Goal: Communication & Community: Answer question/provide support

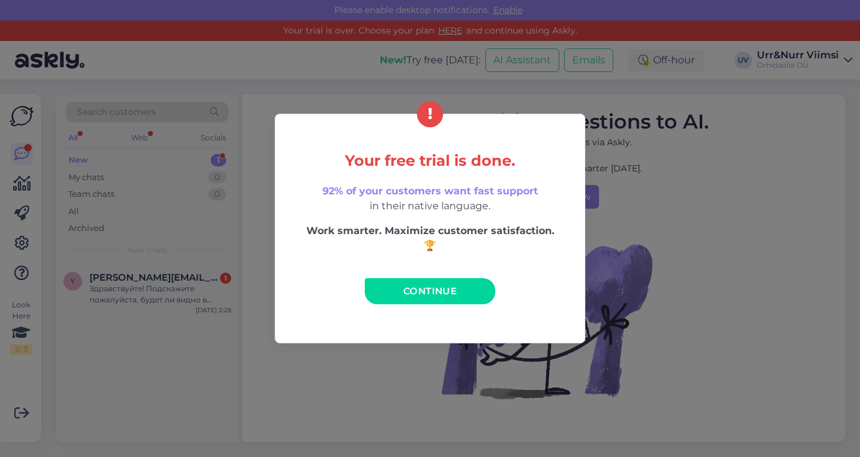
click at [407, 288] on span "Continue" at bounding box center [429, 291] width 53 height 12
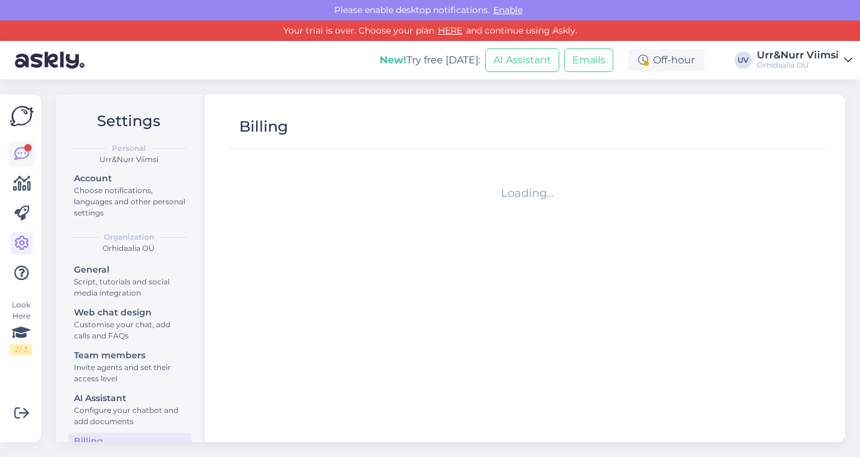
click at [19, 158] on icon at bounding box center [21, 154] width 15 height 15
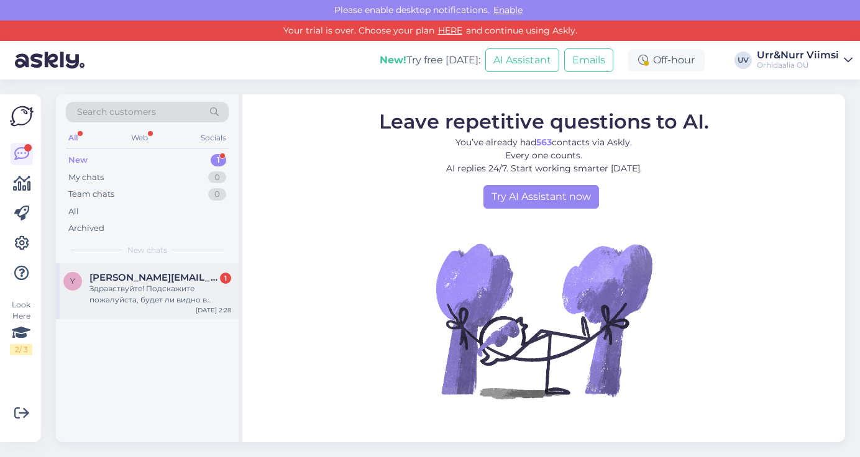
click at [165, 306] on div "y [PERSON_NAME][EMAIL_ADDRESS][DOMAIN_NAME] 1 Здравствуйте! Подскажите пожалуйс…" at bounding box center [147, 291] width 183 height 56
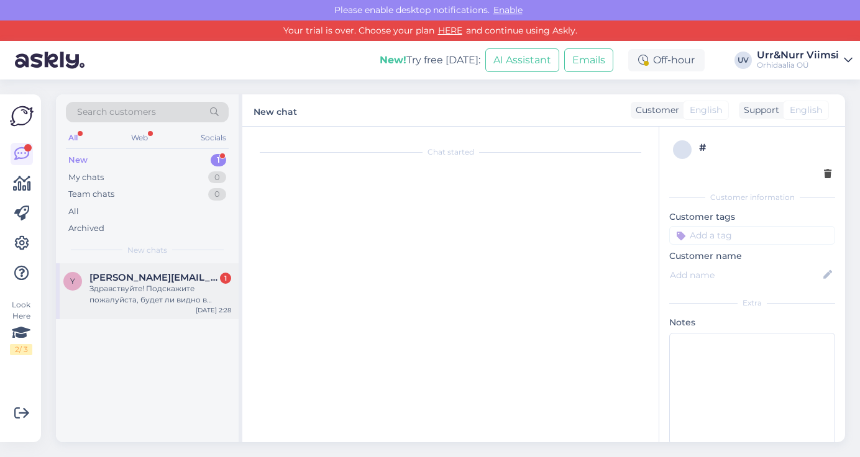
scroll to position [259, 0]
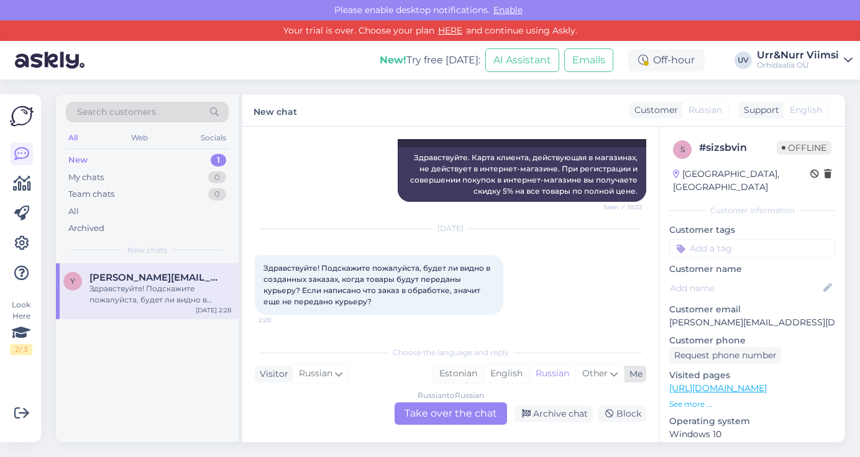
click at [462, 373] on div "Estonian" at bounding box center [458, 374] width 50 height 19
click at [453, 414] on div "Russian to Estonian Take over the chat" at bounding box center [450, 413] width 112 height 22
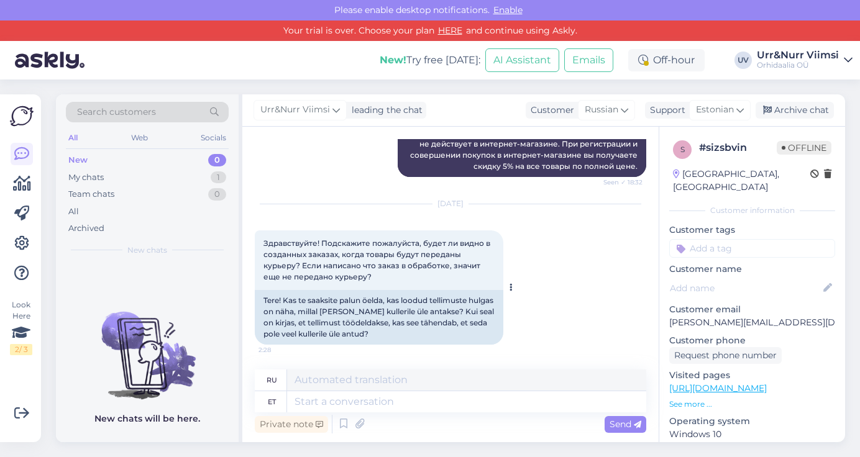
scroll to position [284, 0]
click at [386, 407] on textarea at bounding box center [466, 401] width 359 height 21
type textarea "Tere"
type textarea "Привет"
type textarea "Tere."
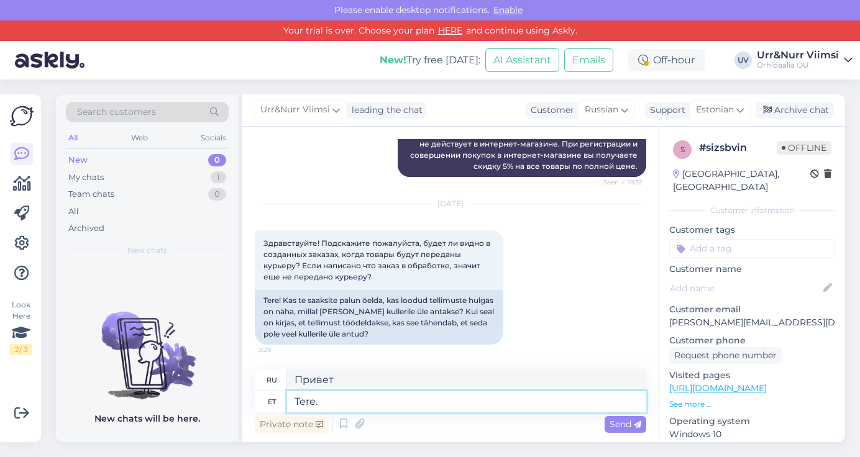
type textarea "Привет."
type textarea "Tere. [PERSON_NAME]"
type textarea "Привет. Если"
type textarea "Tere. Kui on kir"
type textarea "Привет. Если да"
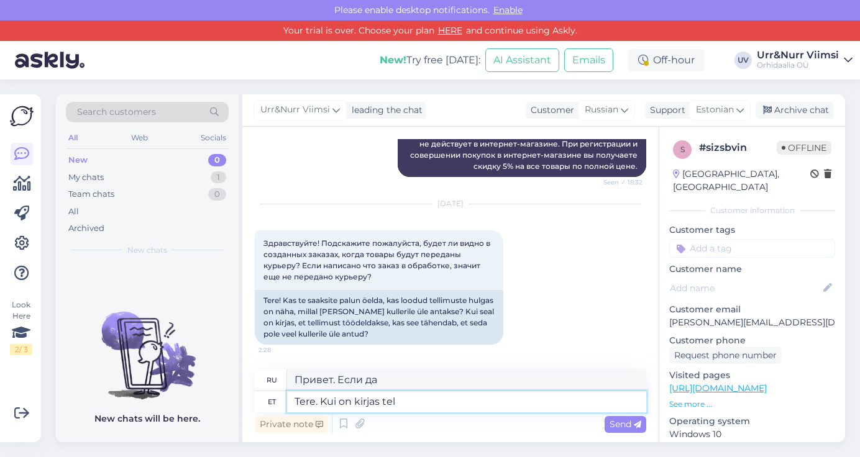
type textarea "Tere. Kui on kirjas tell"
type textarea "Привет. Если написано"
type textarea "Tere. Kui on kirjas tellimust t"
type textarea "Здравствуйте. Если есть заказ"
type textarea "Tere. Kui on kirjas tellimust töödel"
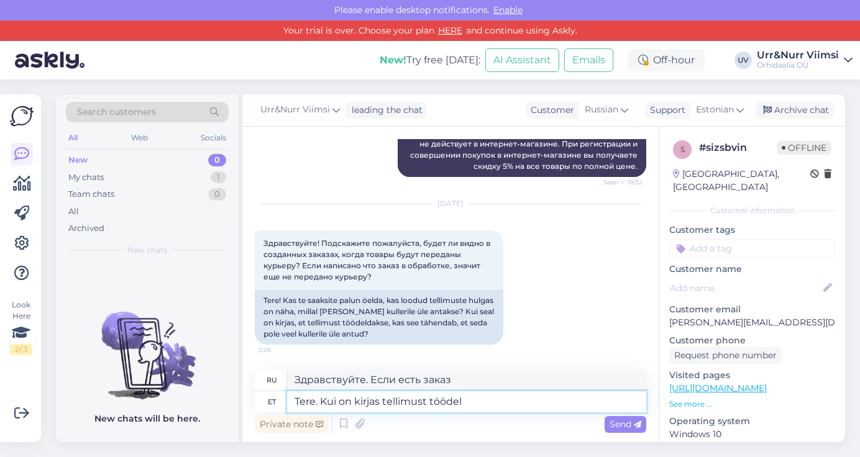
type textarea "Здравствуйте. Если заказ в работе,"
type textarea "Tere. Kui on kirjas tellimust töödeldakse, si"
type textarea "Здравствуйте. Если написано, что заказ обрабатывается,"
type textarea "Tere. Kui on kirjas tellimust töödeldakse, siis ei"
type textarea "Здравствуйте. Если написано, что заказ обрабатывается, то"
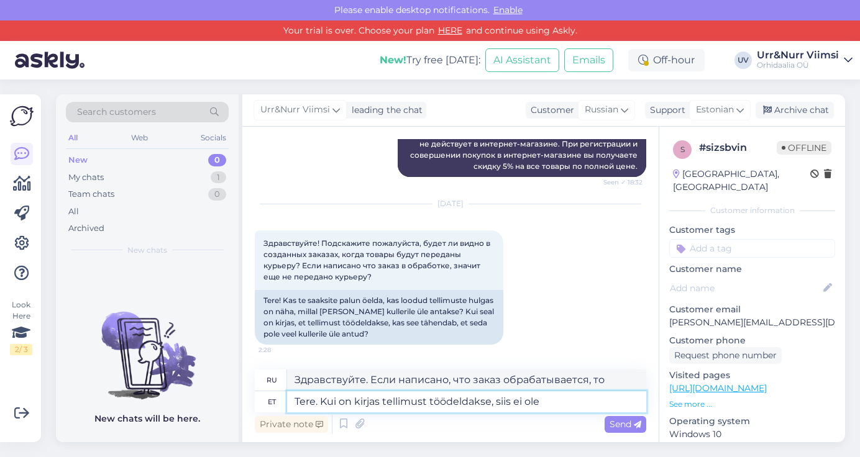
type textarea "Tere. Kui on kirjas tellimust töödeldakse, siis ei ole"
type textarea "Здравствуйте. Если написано, что заказ обрабатывается, значит, это не так."
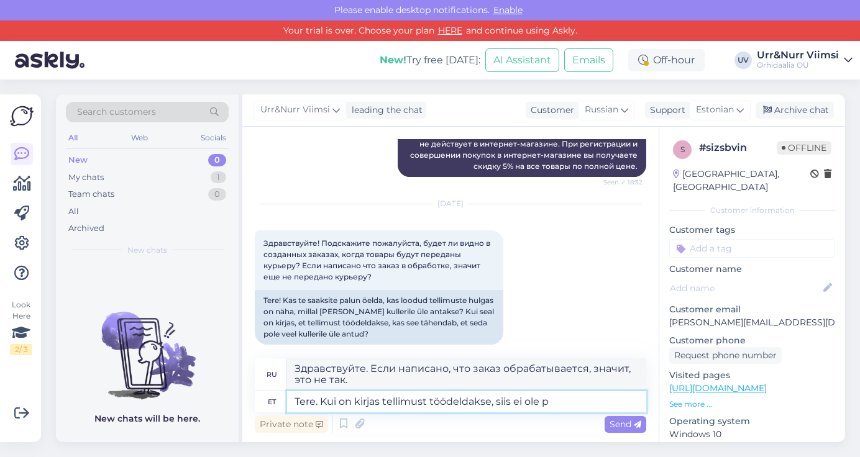
type textarea "Tere. Kui on kirjas tellimust töödeldakse, siis ei ole pa"
type textarea "Здравствуйте. Если написано, что заказ обрабатывается, это не так."
type textarea "Tere. Kui on kirjas tellimust töödeldakse, siis ei ole pakki [PERSON_NAME]"
type textarea "Здравствуйте. Если написано, что заказ обрабатывается, значит, посылки нет."
type textarea "Tere. Kui on kirjas tellimust töödeldakse, siis ei ole pakki kullerile ül"
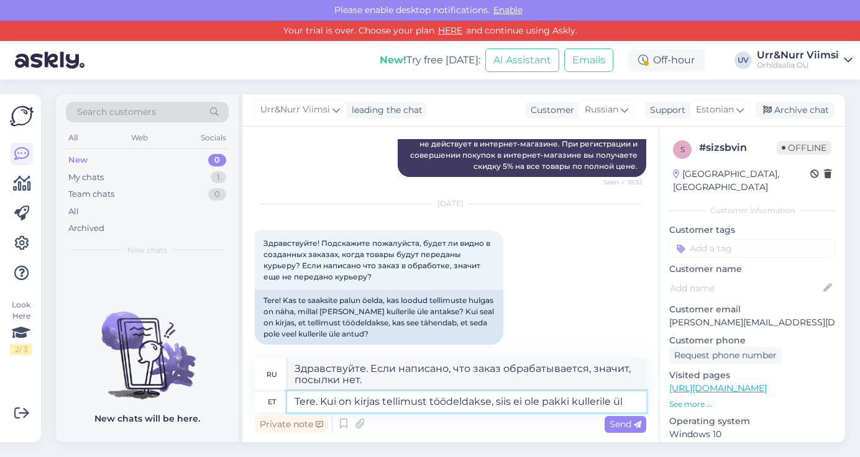
type textarea "Здравствуйте. Если написано, что заказ обрабатывается, значит, посылка недоступ…"
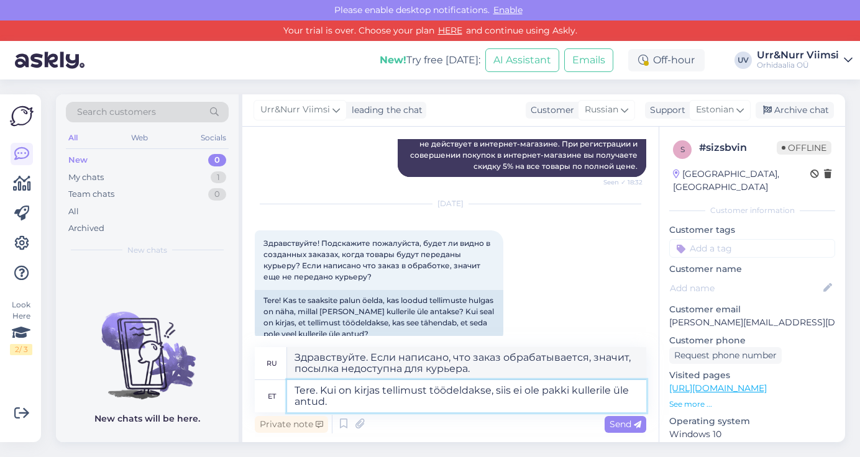
type textarea "Tere. Kui on kirjas tellimust töödeldakse, siis ei ole pakki kullerile üle antu…"
type textarea "Здравствуйте. Если написано, что заказ обрабатывается, значит, посылка ещё не п…"
type textarea "Tere. Kui on kirjas tellimust töödeldakse, siis ei ole pakki kullerile üle antu…"
type textarea "Здравствуйте. Если написано, что заказ обрабатывается, значит, посылка ещё не п…"
type textarea "Tere. Kui on kirjas tellimust töödeldakse, siis ei ole pakki kullerile üle antu…"
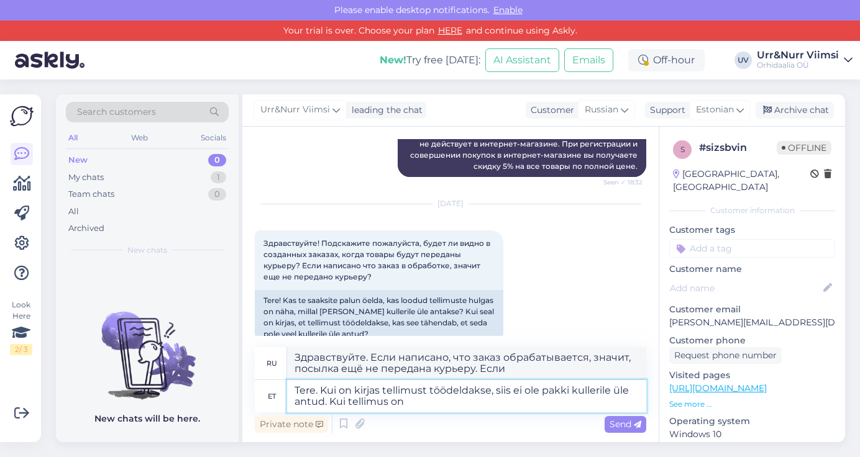
type textarea "Здравствуйте. Если написано, что заказ обрабатывается, значит, посылка ещё не п…"
type textarea "Tere. Kui on kirjas tellimust töödeldakse, siis ei ole pakki kullerile üle antu…"
type textarea "Здравствуйте. Если написано, что заказ обрабатывается, значит, посылка ещё не п…"
type textarea "Tere. Kui on kirjas tellimust töödeldakse, siis ei ole pakki kullerile üle antu…"
type textarea "Здравствуйте. Если написано, что заказ обрабатывается, значит, посылка ещё не п…"
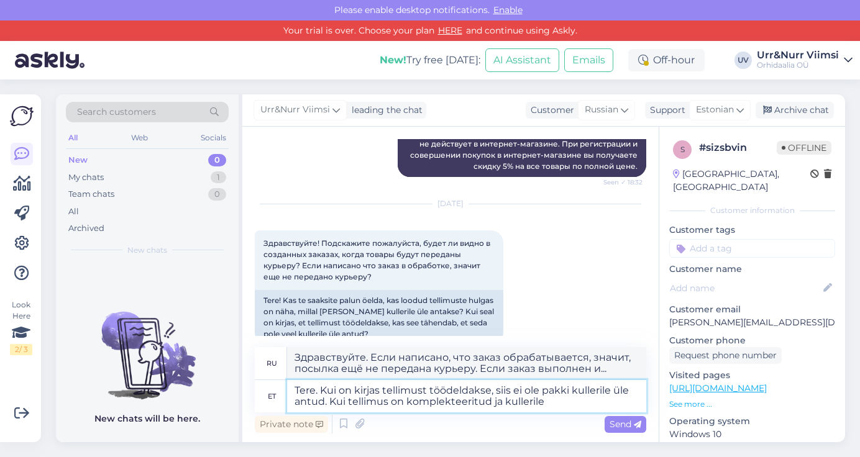
type textarea "Tere. Kui on kirjas tellimust töödeldakse, siis ei ole pakki kullerile üle antu…"
type textarea "Здравствуйте. Если написано, что заказ обрабатывается, значит, посылка ещё не п…"
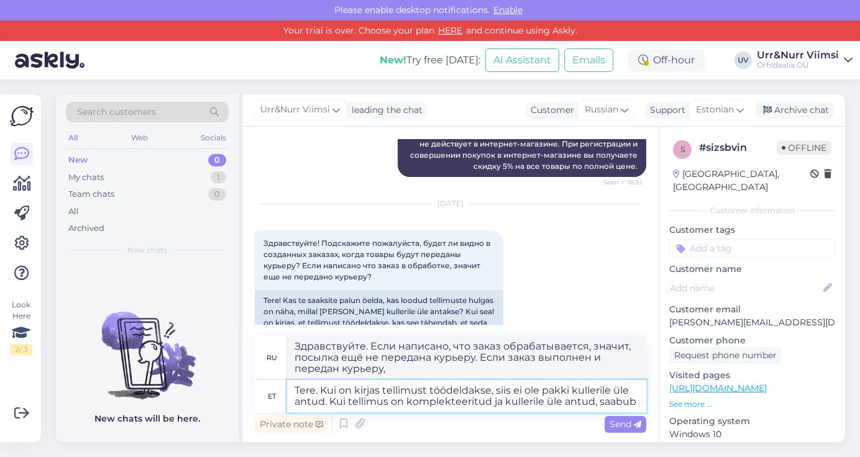
type textarea "Tere. Kui on kirjas tellimust töödeldakse, siis ei ole pakki kullerile üle antu…"
type textarea "Здравствуйте. Если написано, что заказ обрабатывается, значит, посылка ещё не п…"
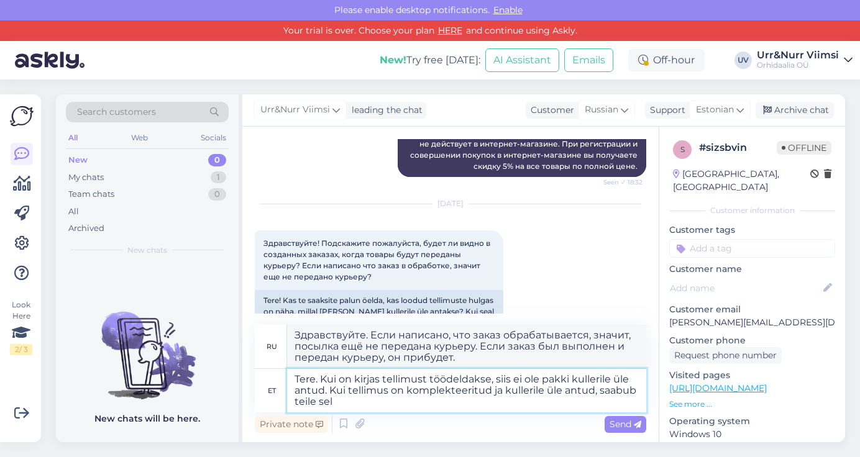
type textarea "Tere. Kui on kirjas tellimust töödeldakse, siis ei ole pakki kullerile üle antu…"
type textarea "Здравствуйте. Если написано, что заказ обрабатывается, значит, посылка ещё не п…"
type textarea "Tere. Kui on kirjas tellimust töödeldakse, siis ei ole pakki kullerile üle antu…"
type textarea "Здравствуйте. Если написано, что заказ обрабатывается, значит, посылка ещё не п…"
type textarea "Tere. Kui on kirjas tellimust töödeldakse, siis ei ole pakki kullerile üle antu…"
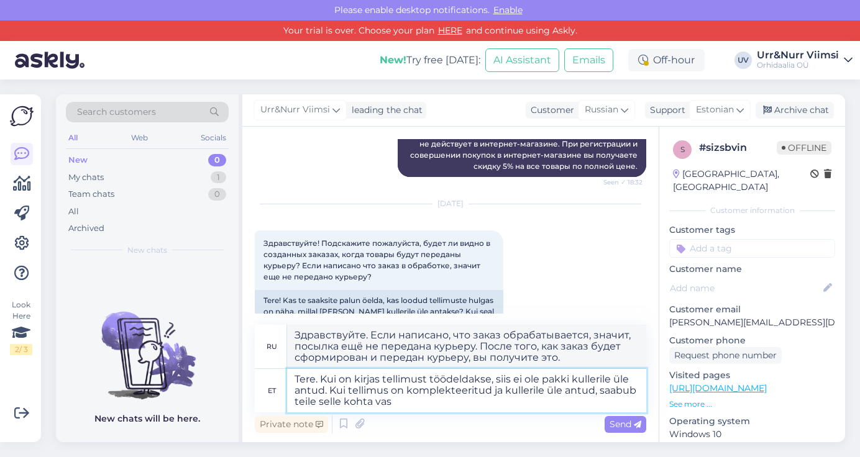
type textarea "Здравствуйте. Если написано, что заказ обрабатывается, значит, посылка ещё не п…"
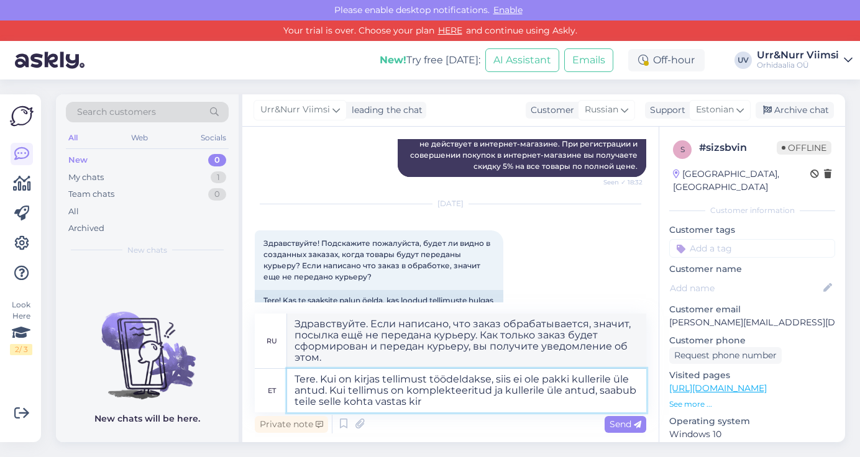
type textarea "Tere. Kui on kirjas tellimust töödeldakse, siis ei ole pakki kullerile üle antu…"
type textarea "Здравствуйте. Если написано, что заказ обрабатывается, значит, посылка ещё не п…"
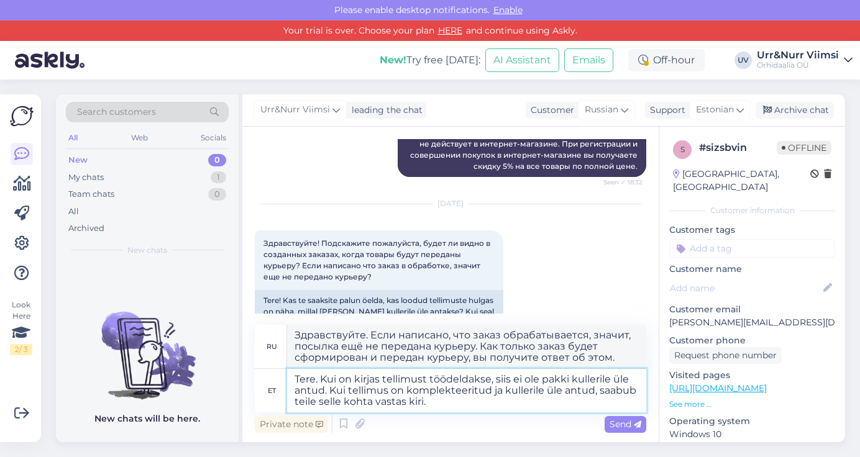
type textarea "Tere. Kui on kirjas tellimust töödeldakse, siis ei ole pakki kullerile üle antu…"
type textarea "Здравствуйте. Если написано, что заказ обрабатывается, значит, посылка ещё не п…"
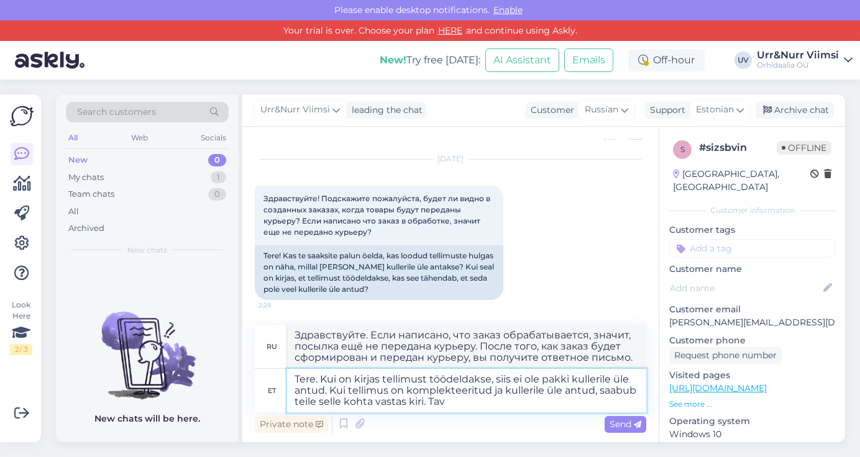
scroll to position [306, 0]
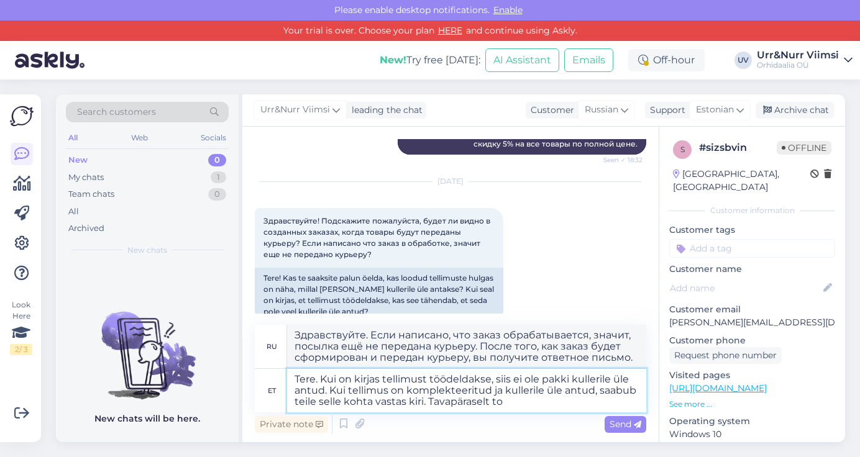
type textarea "Tere. Kui on kirjas tellimust töödeldakse, siis ei ole pakki kullerile üle antu…"
type textarea "Здравствуйте. Если написано, что заказ обрабатывается, значит, посылка ещё не п…"
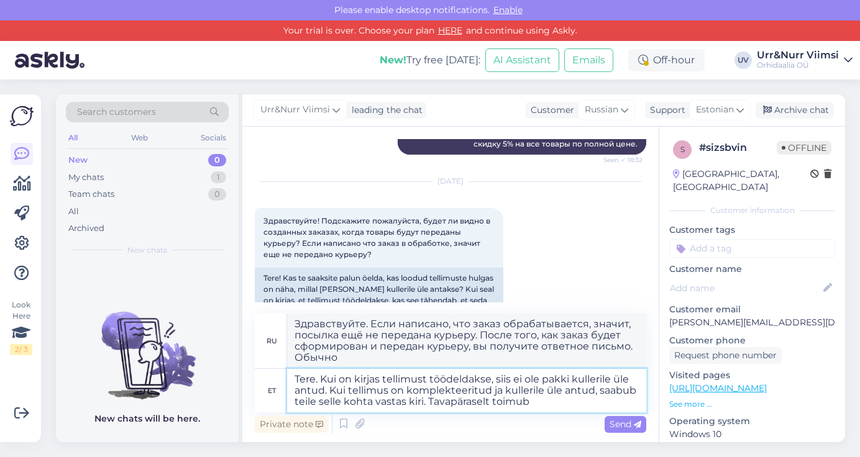
type textarea "Tere. Kui on kirjas tellimust töödeldakse, siis ei ole pakki kullerile üle antu…"
type textarea "Здравствуйте. Если написано, что заказ обрабатывается, значит, посылка ещё не п…"
type textarea "Tere. Kui on kirjas tellimust töödeldakse, siis ei ole pakki kullerile üle antu…"
type textarea "Здравствуйте. Если написано, что заказ обрабатывается, значит, посылка ещё не п…"
type textarea "Tere. Kui on kirjas tellimust töödeldakse, siis ei ole pakki kullerile üle antu…"
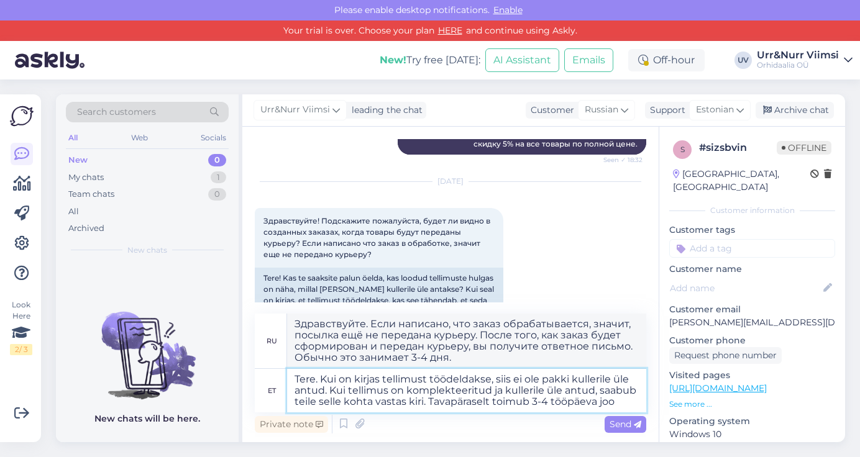
type textarea "Здравствуйте. Если написано, что заказ обрабатывается, значит, посылка ещё не п…"
type textarea "Tere. Kui on kirjas tellimust töödeldakse, siis ei ole pakki kullerile üle antu…"
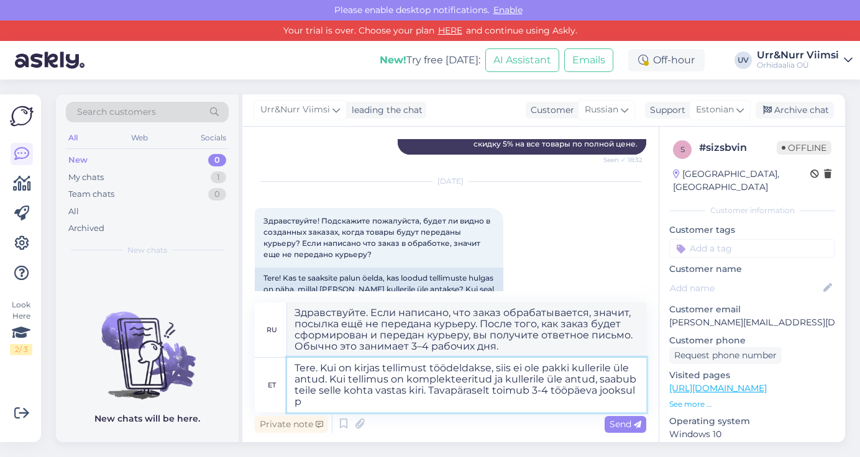
type textarea "Здравствуйте. Если написано, что заказ обрабатывается, значит, посылка ещё не п…"
type textarea "Tere. Kui on kirjas tellimust töödeldakse, siis ei ole pakki kullerile üle antu…"
type textarea "Здравствуйте. Если написано, что заказ обрабатывается, значит, посылка ещё не п…"
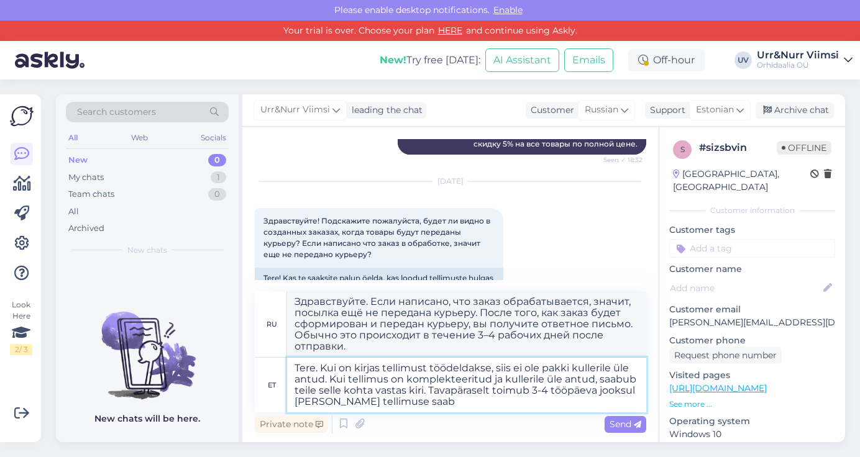
type textarea "Tere. Kui on kirjas tellimust töödeldakse, siis ei ole pakki kullerile üle antu…"
type textarea "Здравствуйте. Если написано, что заказ обрабатывается, значит, посылка ещё не п…"
type textarea "Tere. Kui on kirjas tellimust töödeldakse, siis ei ole pakki kullerile üle antu…"
type textarea "Здравствуйте. Если указано, что заказ находится в обработке, значит, посылка ещ…"
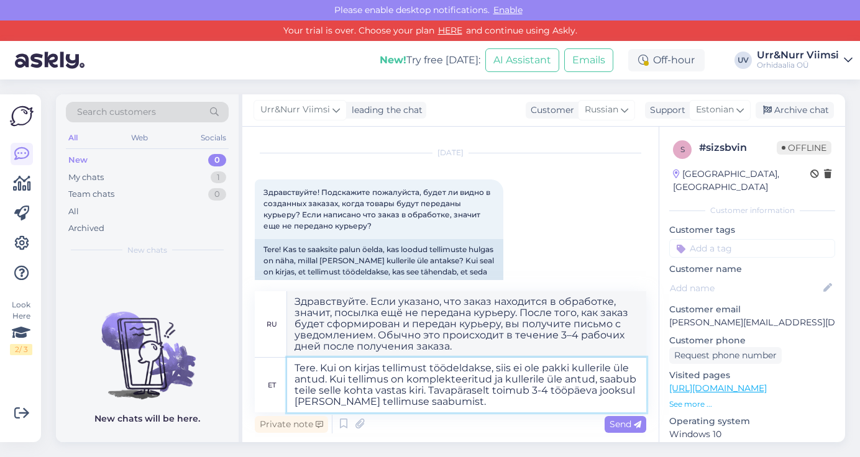
scroll to position [329, 0]
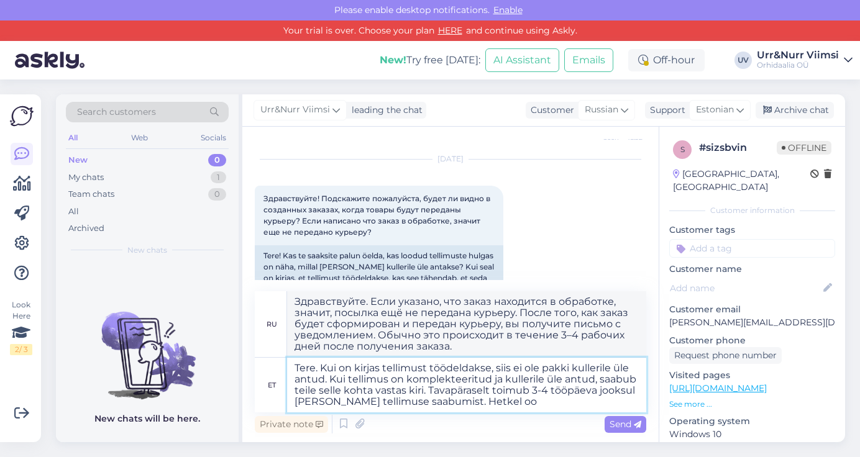
type textarea "Tere. Kui on kirjas tellimust töödeldakse, siis ei ole pakki kullerile üle antu…"
type textarea "Здравствуйте. Если указано, что заказ обрабатывается, значит, посылка ещё не пе…"
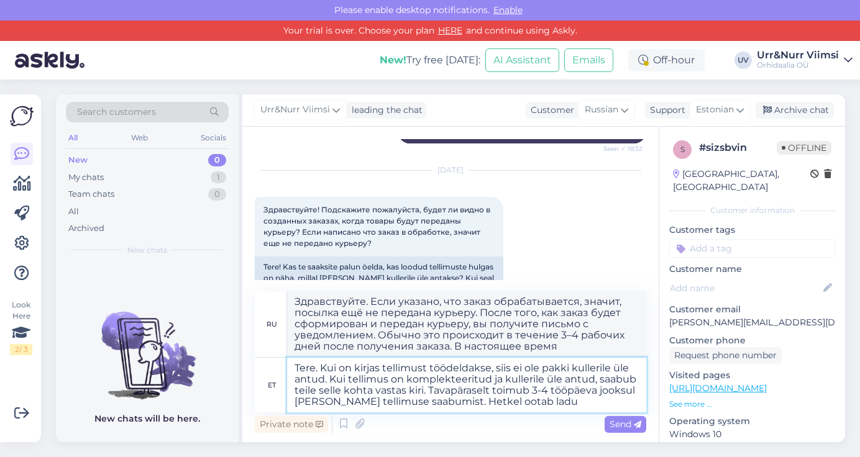
type textarea "Tere. Kui on kirjas tellimust töödeldakse, siis ei ole pakki kullerile üle antu…"
type textarea "Здравствуйте. Если указано, что заказ обрабатывается, значит, посылка ещё не пе…"
type textarea "Tere. Kui on kirjas tellimust töödeldakse, siis ei ole pakki kullerile üle antu…"
type textarea "Здравствуйте. Если указано, что заказ обрабатывается, значит, посылка ещё не пе…"
type textarea "Tere. Kui on kirjas tellimust töödeldakse, siis ei ole pakki kullerile üle antu…"
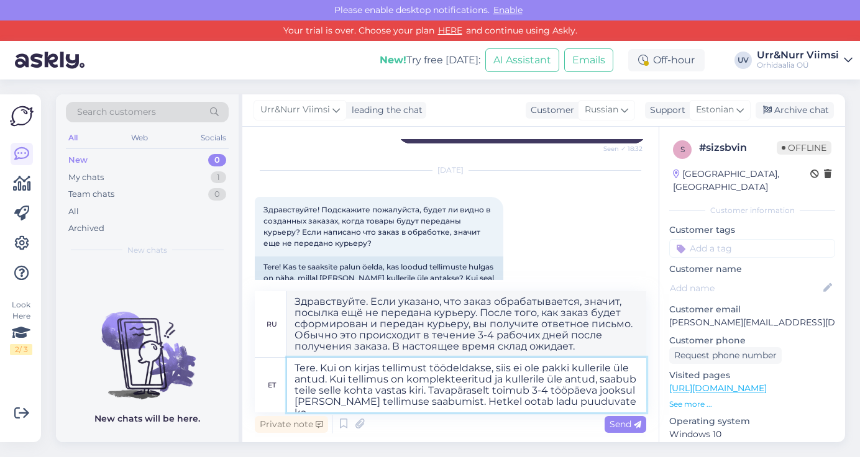
type textarea "Здравствуйте. Если указано, что заказ обрабатывается, значит, посылка ещё не пе…"
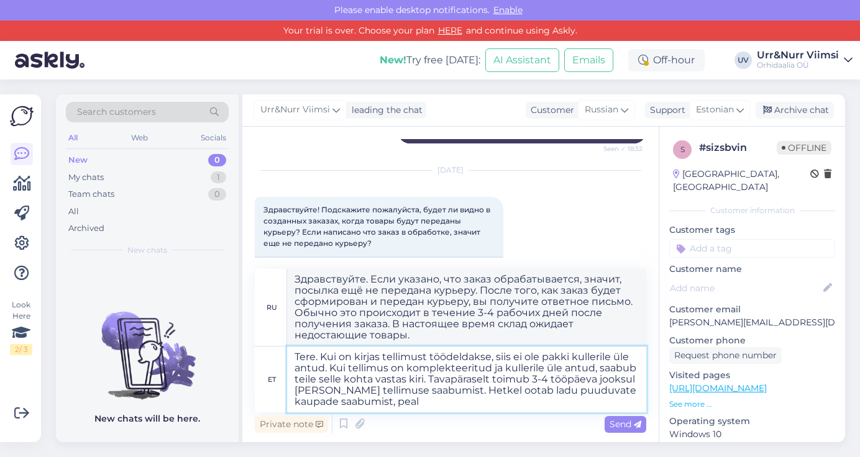
type textarea "Tere. Kui on kirjas tellimust töödeldakse, siis ei ole pakki kullerile üle antu…"
type textarea "Здравствуйте. Если указано, что заказ обрабатывается, значит, посылка ещё не пе…"
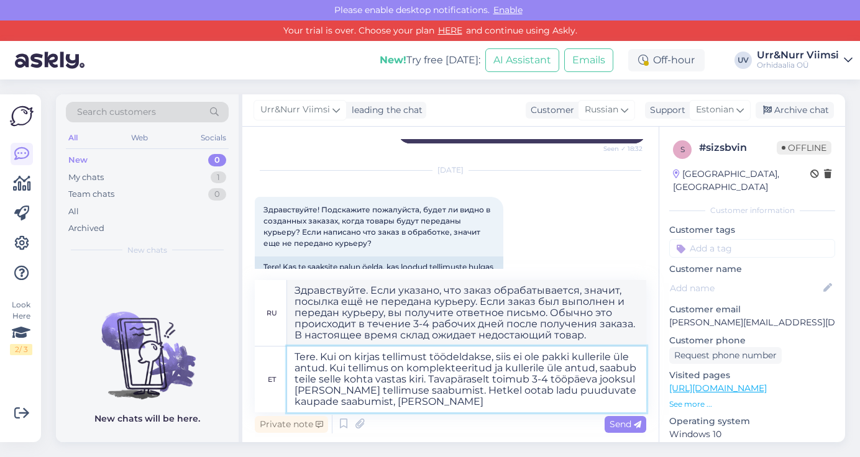
type textarea "Tere. Kui on kirjas tellimust töödeldakse, siis ei ole pakki kullerile üle antu…"
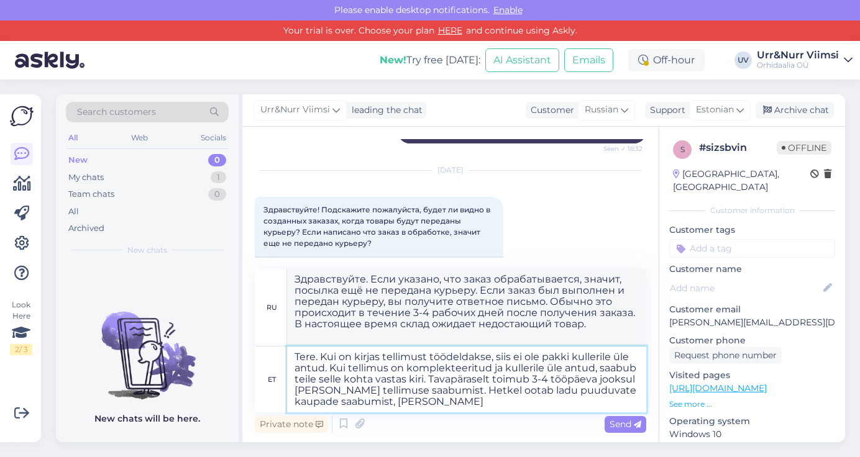
type textarea "Здравствуйте. Если написано, что заказ обрабатывается, значит, посылка ещё не п…"
type textarea "Tere. Kui on kirjas tellimust töödeldakse, siis ei ole pakki kullerile üle antu…"
type textarea "Здравствуйте. Если написано, что заказ обрабатывается, значит, посылка ещё не п…"
type textarea "Tere. Kui on kirjas tellimust töödeldakse, siis ei ole pakki kullerile üle antu…"
type textarea "Здравствуйте. Если написано, что заказ обрабатывается, значит, посылка ещё не п…"
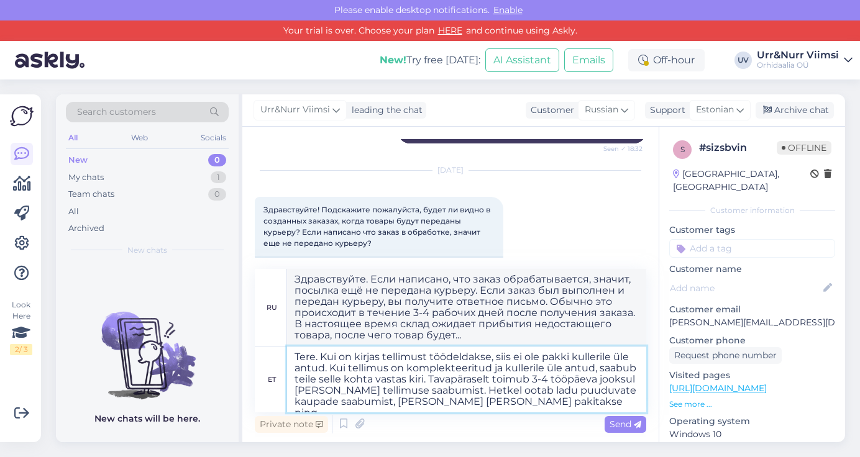
type textarea "Tere. Kui on kirjas tellimust töödeldakse, siis ei ole pakki kullerile üle antu…"
type textarea "Здравствуйте. Если написано, что заказ обрабатывается, значит, посылка ещё не п…"
type textarea "Tere. Kui on kirjas tellimust töödeldakse, siis ei ole pakki kullerile üle antu…"
type textarea "Здравствуйте. Если заказ находится в обработке, значит, посылка ещё не передана…"
type textarea "Tere. Kui on kirjas tellimust töödeldakse, siis ei ole pakki kullerile üle antu…"
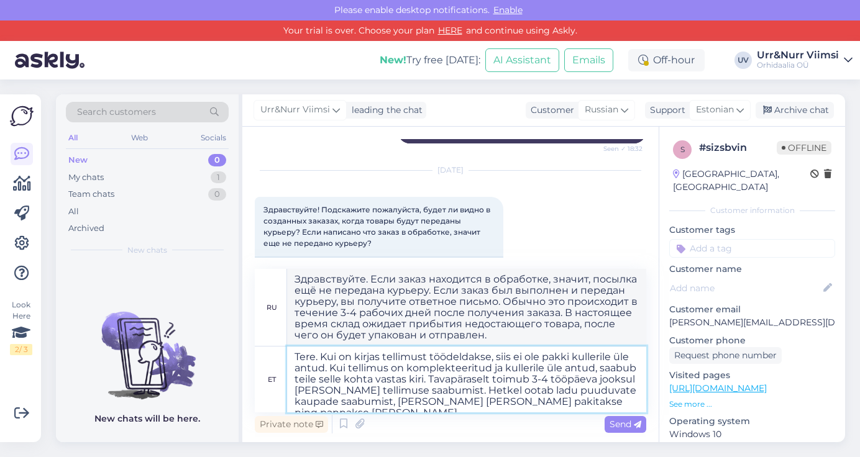
type textarea "Здравствуйте. Если написано, что заказ обрабатывается, значит, посылка ещё не п…"
click at [376, 399] on textarea "Tere. Kui on kirjas tellimust töödeldakse, siis ei ole pakki kullerile üle antu…" at bounding box center [466, 380] width 359 height 66
type textarea "Tere. Kui on kirjas tellimust töödeldakse, siis ei ole pakki kullerile üle antu…"
type textarea "Здравствуйте. Если указано, что заказ находится в обработке, значит, посылка ещ…"
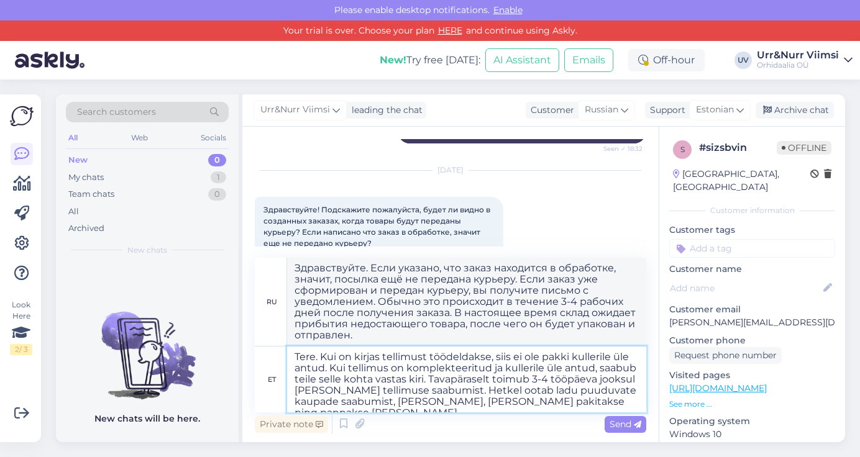
click at [350, 401] on textarea "Tere. Kui on kirjas tellimust töödeldakse, siis ei ole pakki kullerile üle antu…" at bounding box center [466, 380] width 359 height 66
click at [382, 402] on textarea "Tere. Kui on kirjas tellimust töödeldakse, siis ei ole pakki kullerile üle antu…" at bounding box center [466, 380] width 359 height 66
type textarea "Tere. Kui on kirjas tellimust töödeldakse, siis ei ole pakki kullerile üle antu…"
type textarea "Здравствуйте. Если написано, что заказ обрабатывается, значит, посылка ещё не п…"
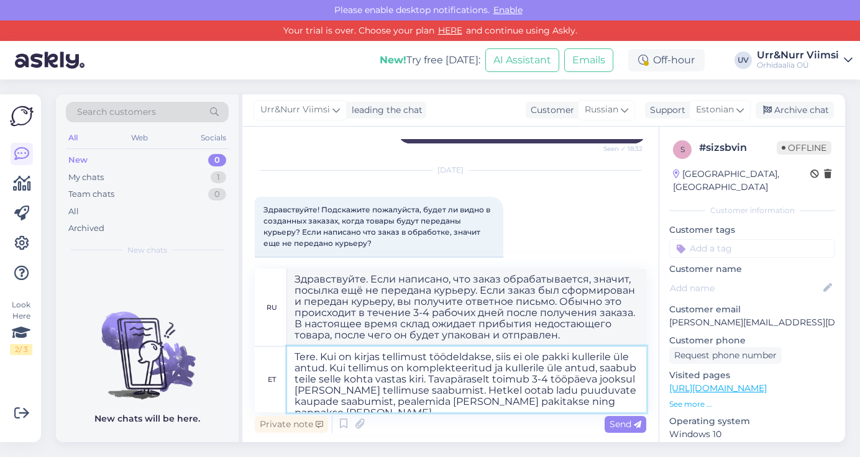
type textarea "Tere. Kui on kirjas tellimust töödeldakse, siis ei ole pakki kullerile üle antu…"
click at [605, 409] on textarea "Tere. Kui on kirjas tellimust töödeldakse, siis ei ole pakki kullerile üle antu…" at bounding box center [466, 380] width 359 height 66
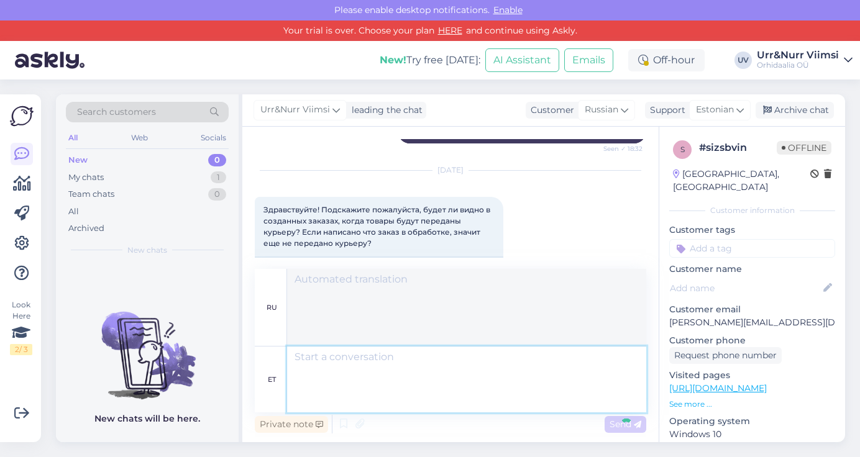
scroll to position [481, 0]
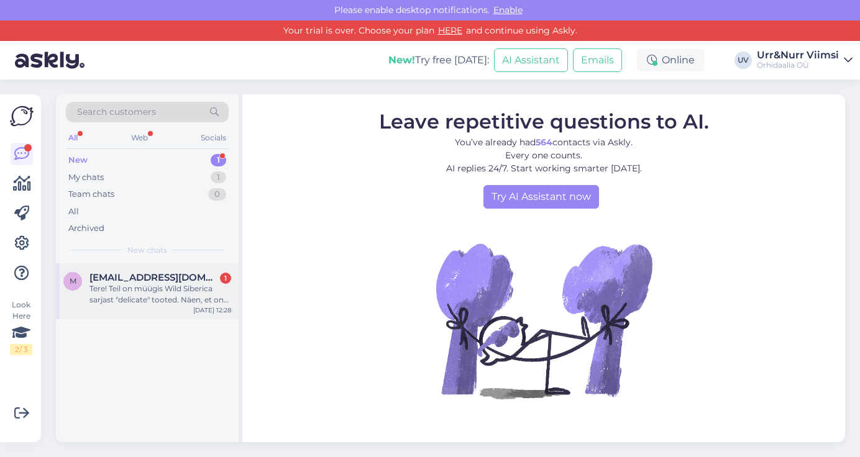
click at [196, 276] on span "[EMAIL_ADDRESS][DOMAIN_NAME]" at bounding box center [153, 277] width 129 height 11
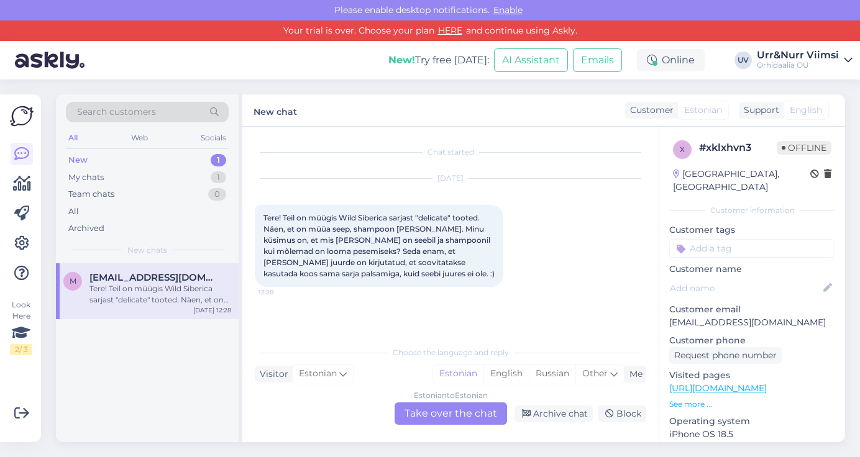
click at [442, 409] on div "Estonian to Estonian Take over the chat" at bounding box center [450, 413] width 112 height 22
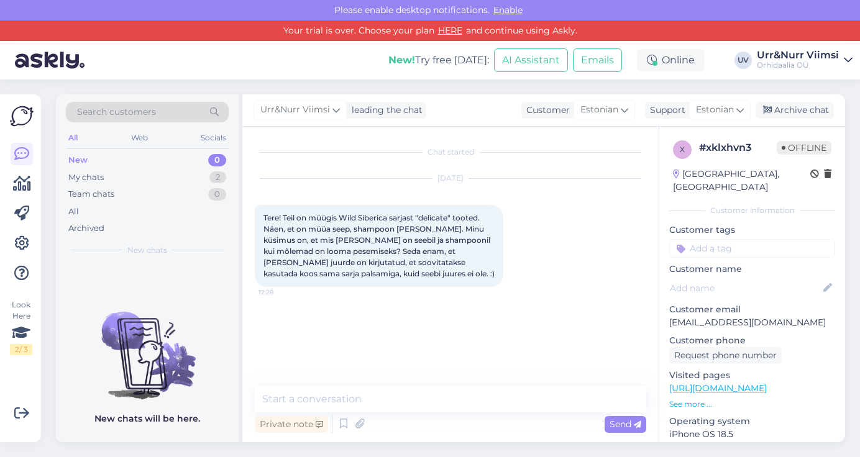
click at [432, 386] on div "Chat started Sep 2 2025 Tere! Teil on müügis Wild Siberica sarjast "delicate" t…" at bounding box center [450, 285] width 416 height 316
click at [434, 400] on textarea at bounding box center [450, 399] width 391 height 26
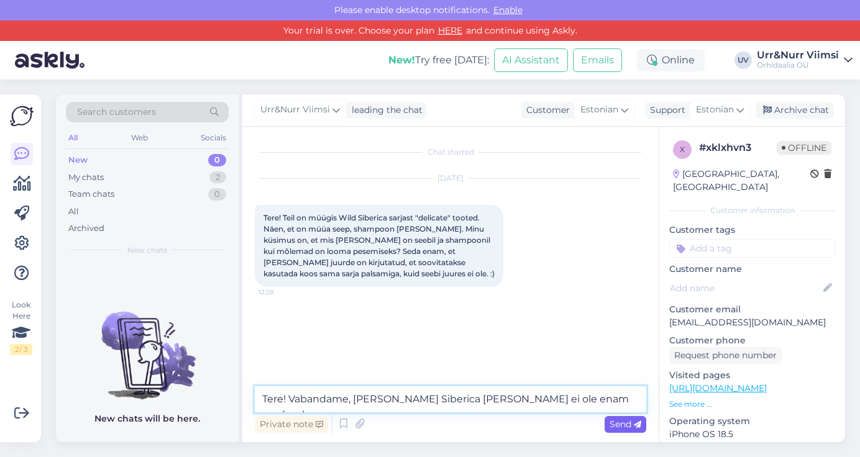
type textarea "Tere! Vabandame, Wilda Siberica seepi ei ole enam saadaval."
click at [629, 426] on span "Send" at bounding box center [625, 424] width 32 height 11
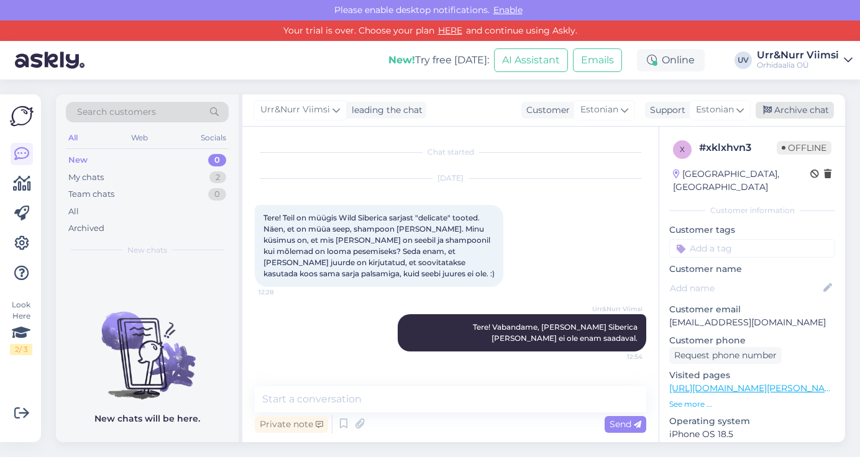
click at [768, 113] on icon at bounding box center [767, 110] width 9 height 9
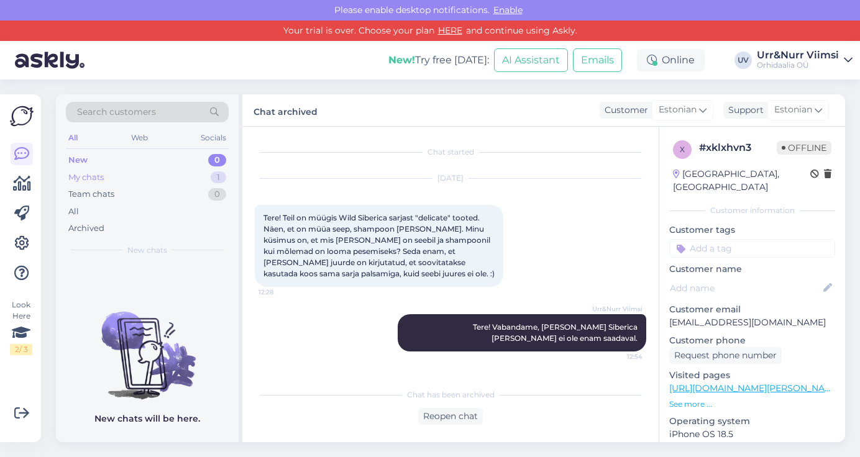
click at [173, 174] on div "My chats 1" at bounding box center [147, 177] width 163 height 17
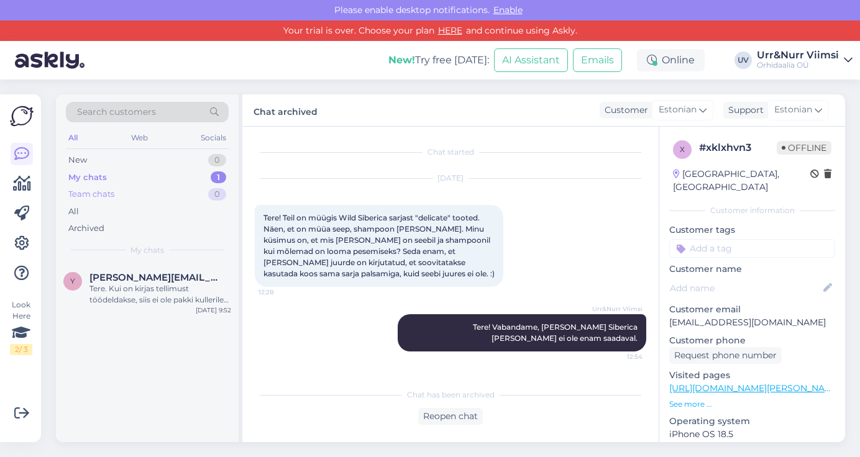
click at [121, 198] on div "Team chats 0" at bounding box center [147, 194] width 163 height 17
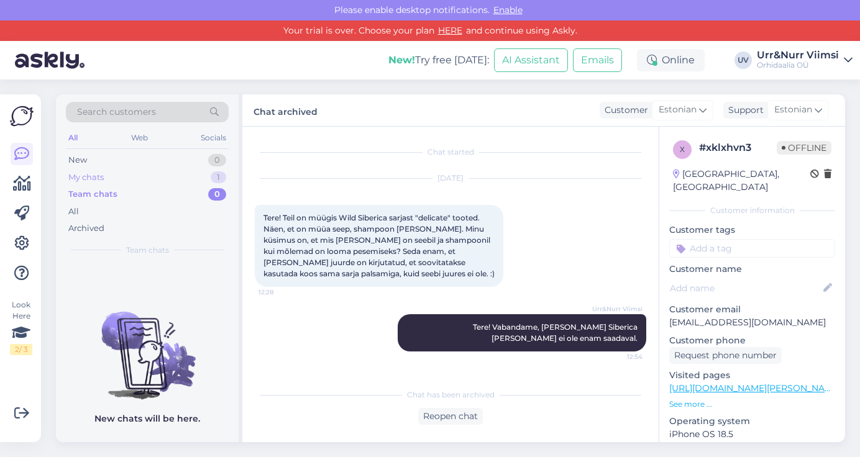
click at [122, 175] on div "My chats 1" at bounding box center [147, 177] width 163 height 17
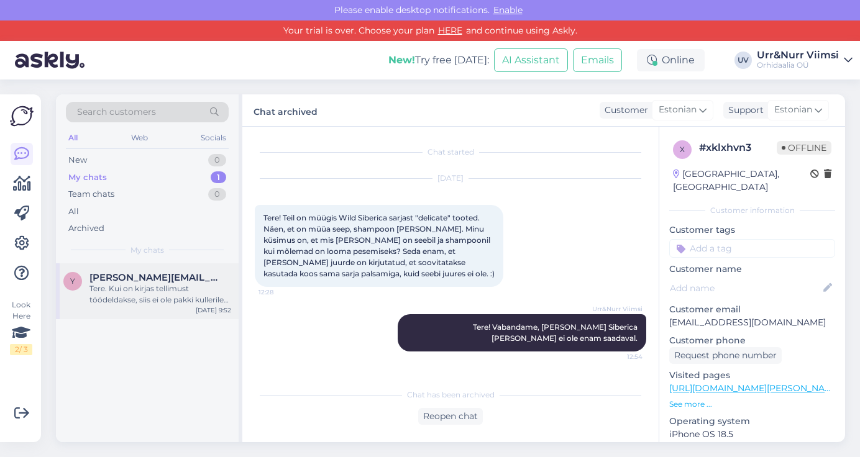
click at [114, 283] on div "Tere. Kui on kirjas tellimust töödeldakse, siis ei ole pakki kullerile üle antu…" at bounding box center [160, 294] width 142 height 22
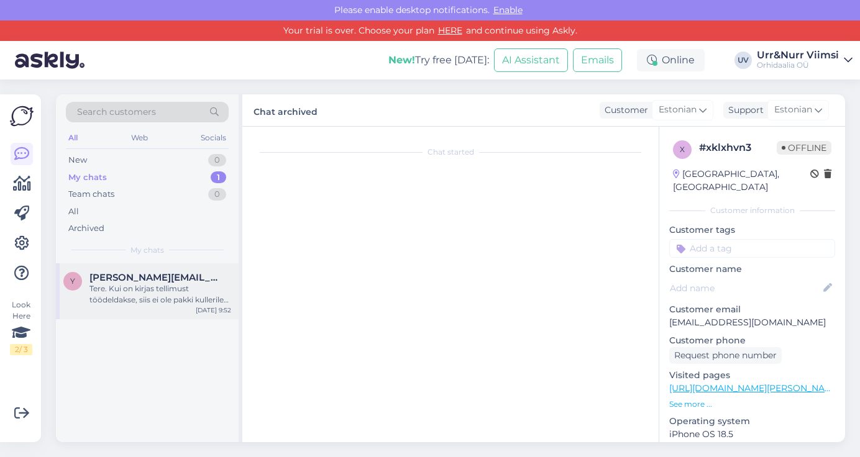
scroll to position [481, 0]
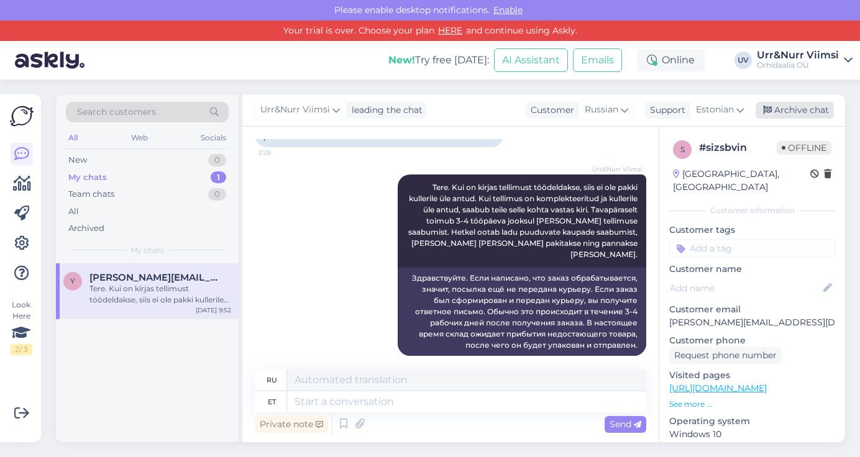
click at [794, 111] on div "Archive chat" at bounding box center [794, 110] width 78 height 17
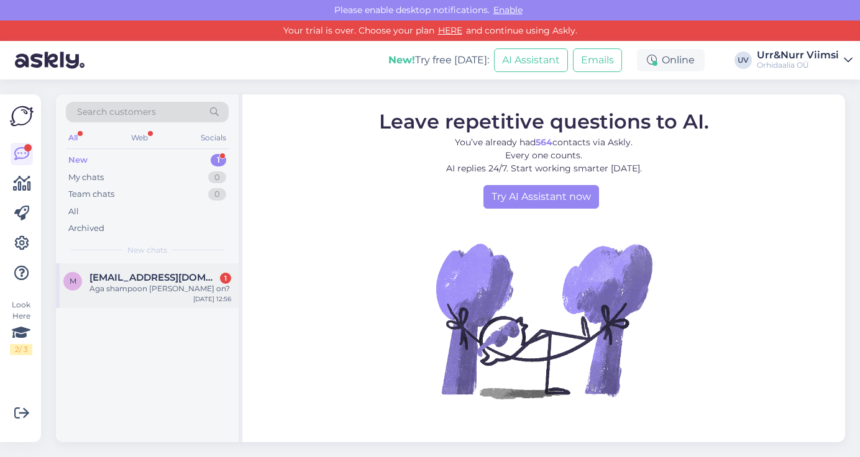
click at [168, 275] on span "[EMAIL_ADDRESS][DOMAIN_NAME]" at bounding box center [153, 277] width 129 height 11
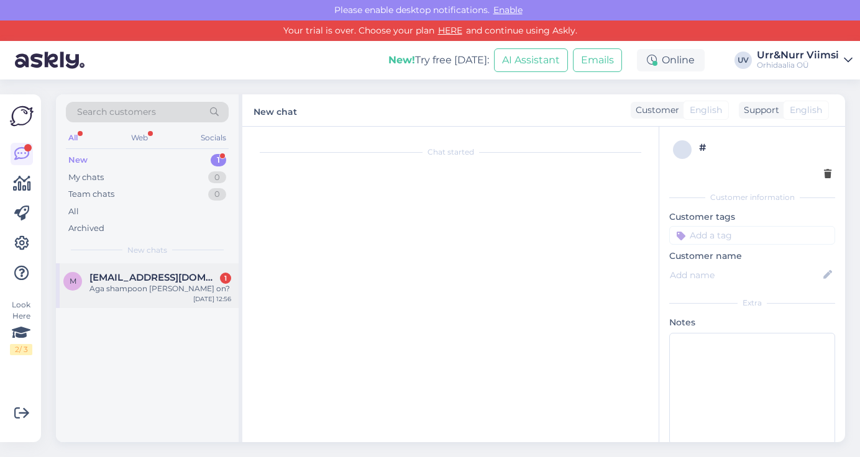
scroll to position [79, 0]
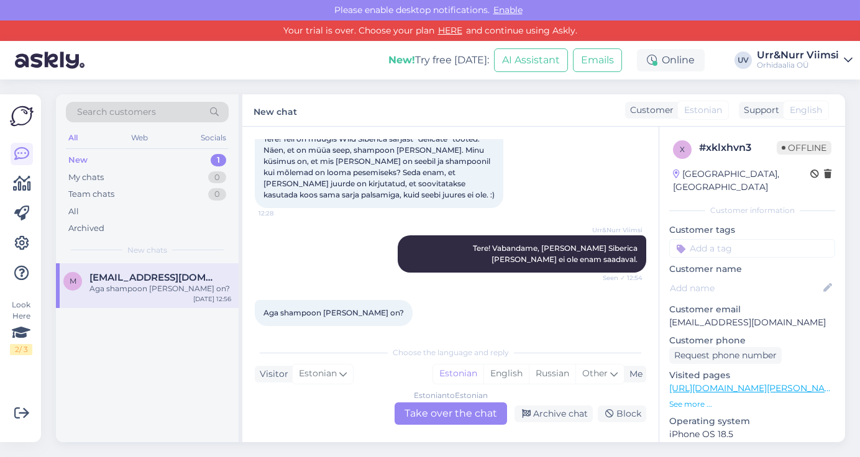
click at [440, 416] on div "Estonian to Estonian Take over the chat" at bounding box center [450, 413] width 112 height 22
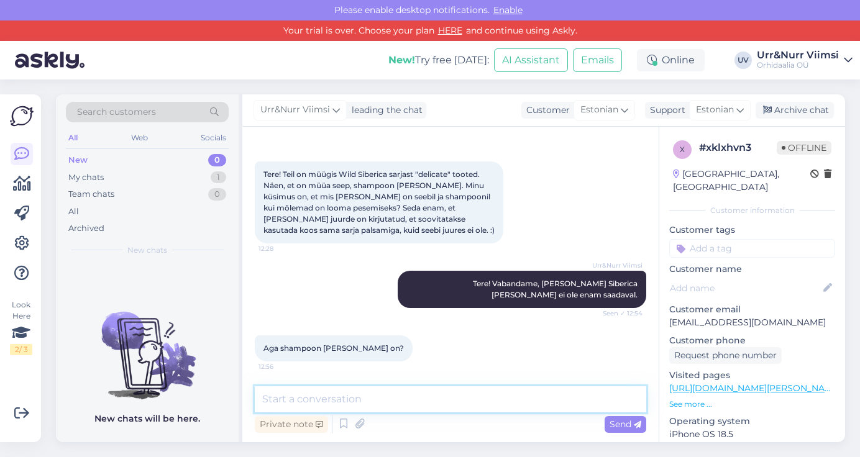
click at [443, 396] on textarea at bounding box center [450, 399] width 391 height 26
type textarea "Jah, need tooted on saadaval."
click at [610, 423] on span "Send" at bounding box center [625, 424] width 32 height 11
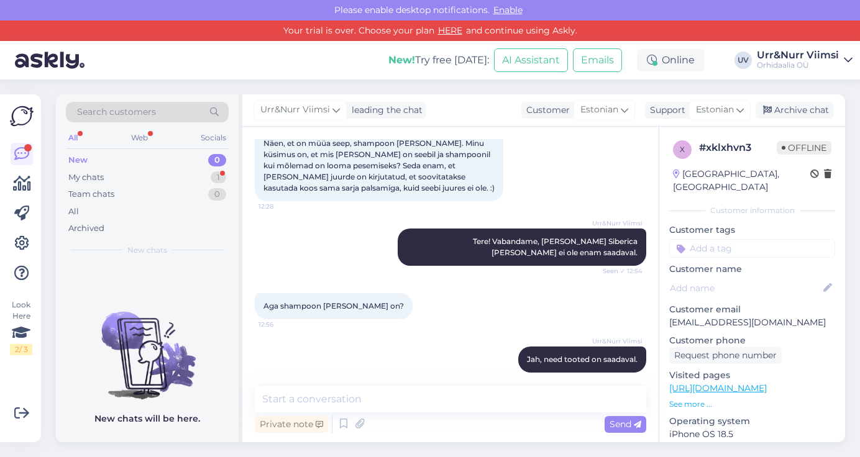
scroll to position [152, 0]
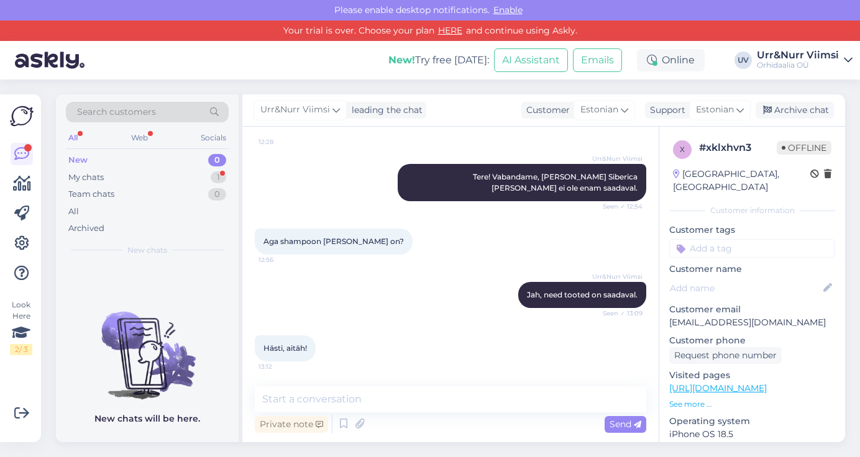
click at [176, 167] on div "New 0" at bounding box center [147, 160] width 163 height 17
click at [387, 402] on textarea at bounding box center [450, 399] width 391 height 26
type textarea ":)"
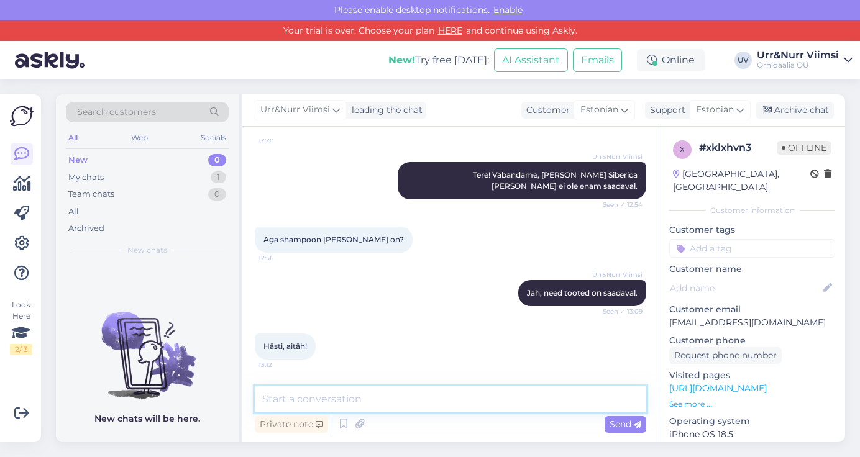
scroll to position [193, 0]
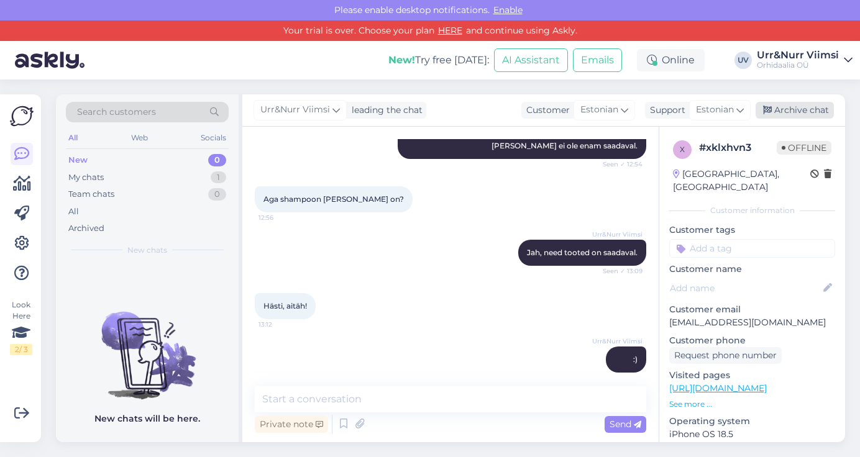
click at [783, 114] on div "Archive chat" at bounding box center [794, 110] width 78 height 17
